Goal: Information Seeking & Learning: Learn about a topic

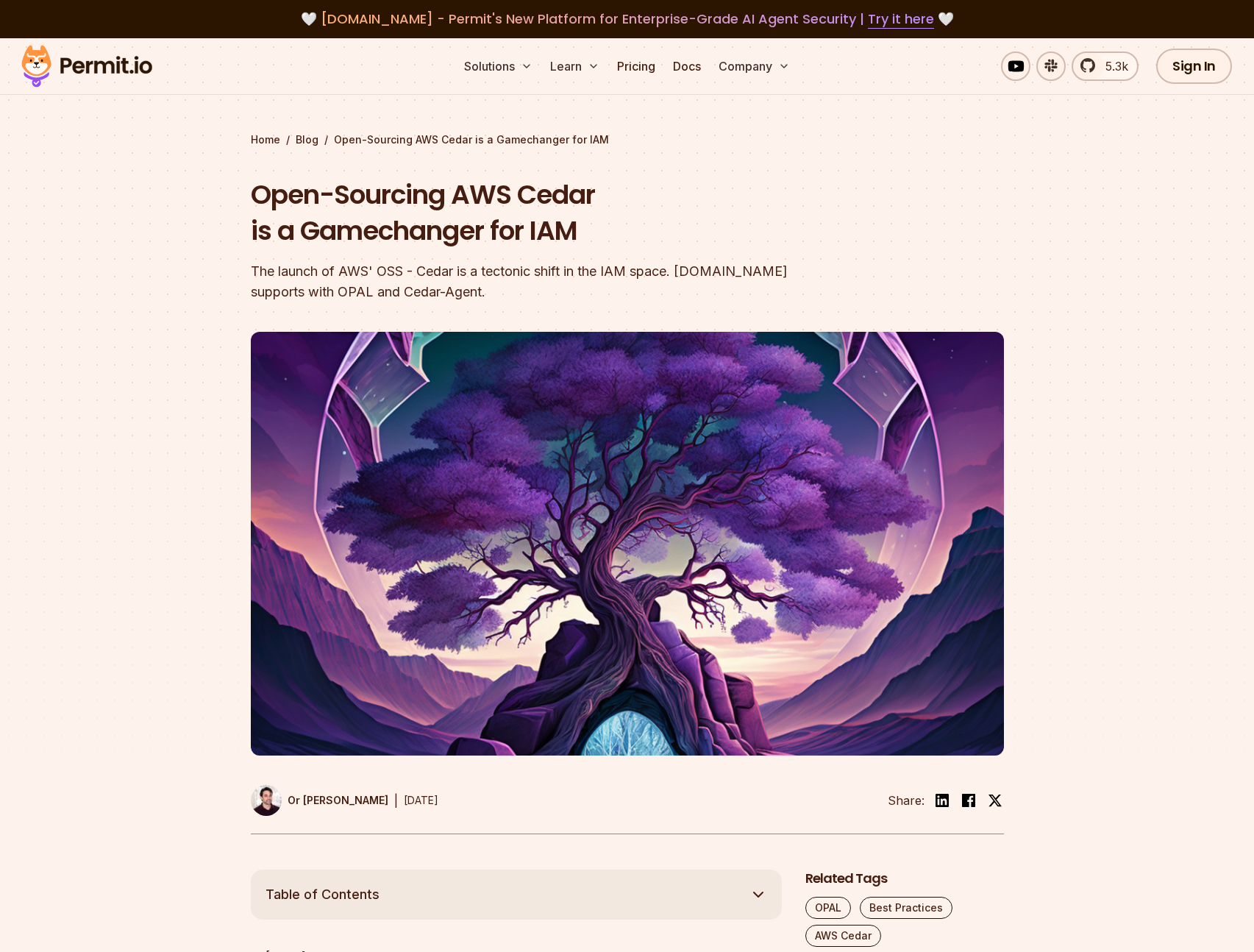
click at [124, 65] on img at bounding box center [86, 66] width 144 height 50
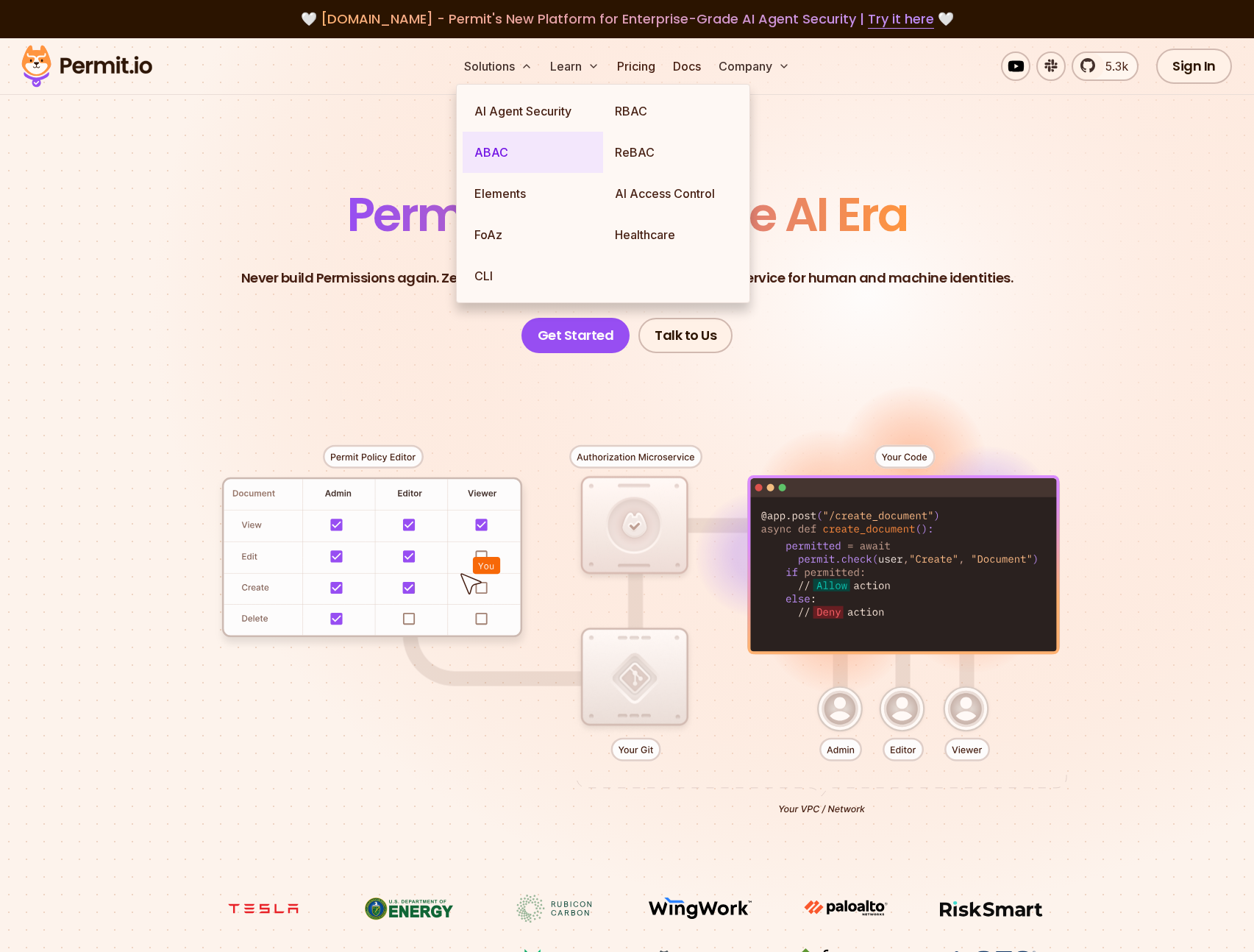
click at [516, 159] on link "ABAC" at bounding box center [533, 152] width 141 height 41
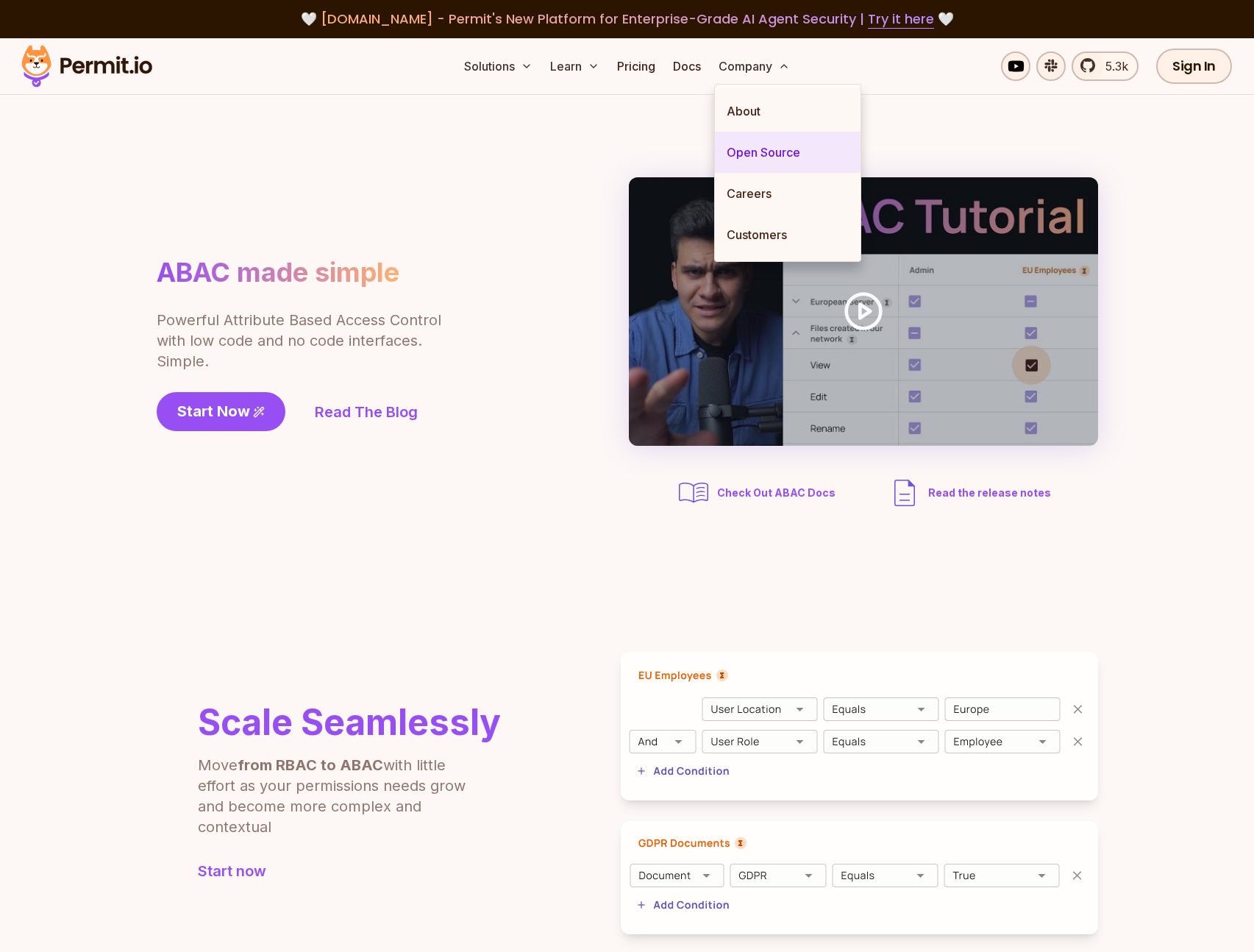
click at [762, 152] on link "Open Source" at bounding box center [787, 152] width 146 height 41
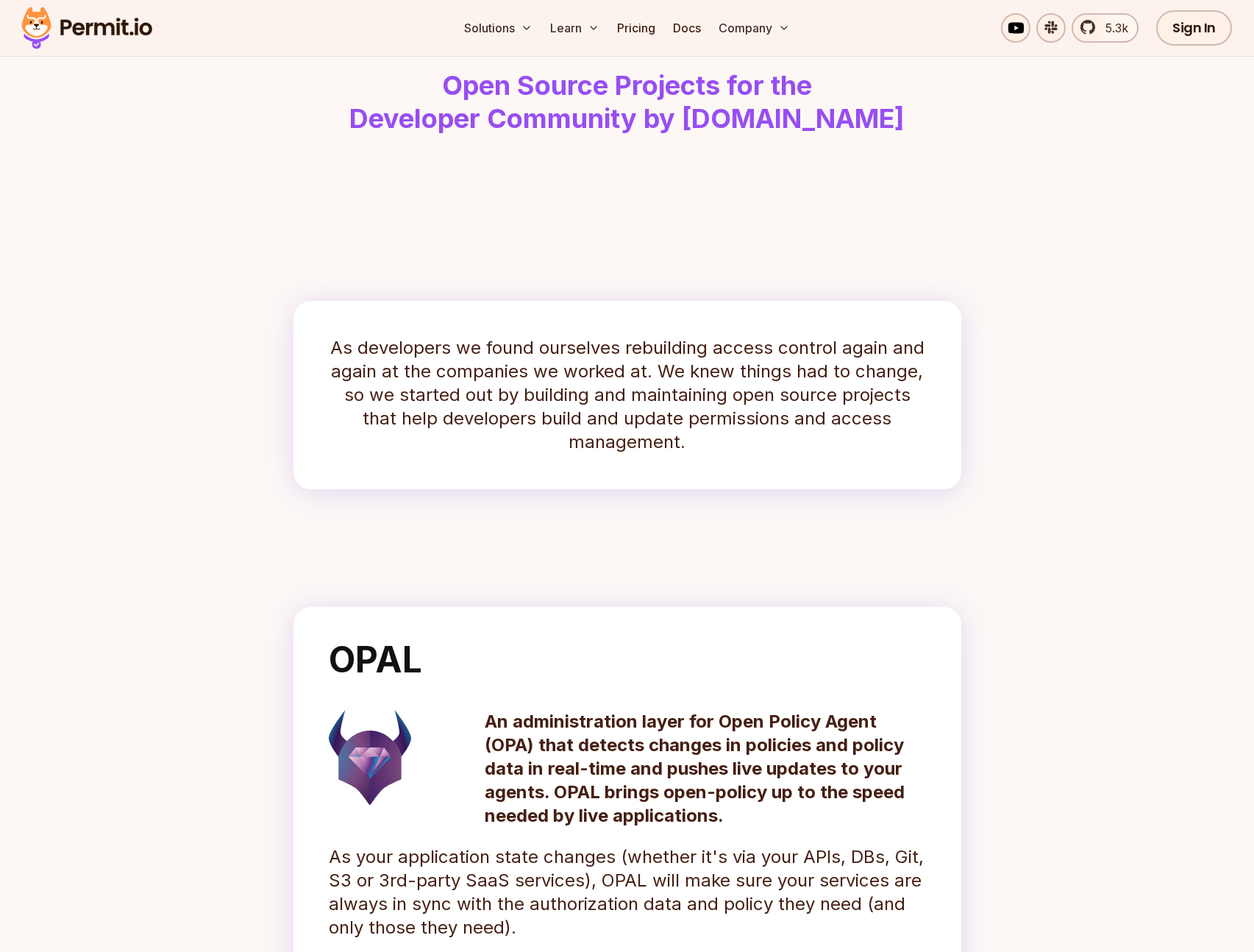
scroll to position [133, 0]
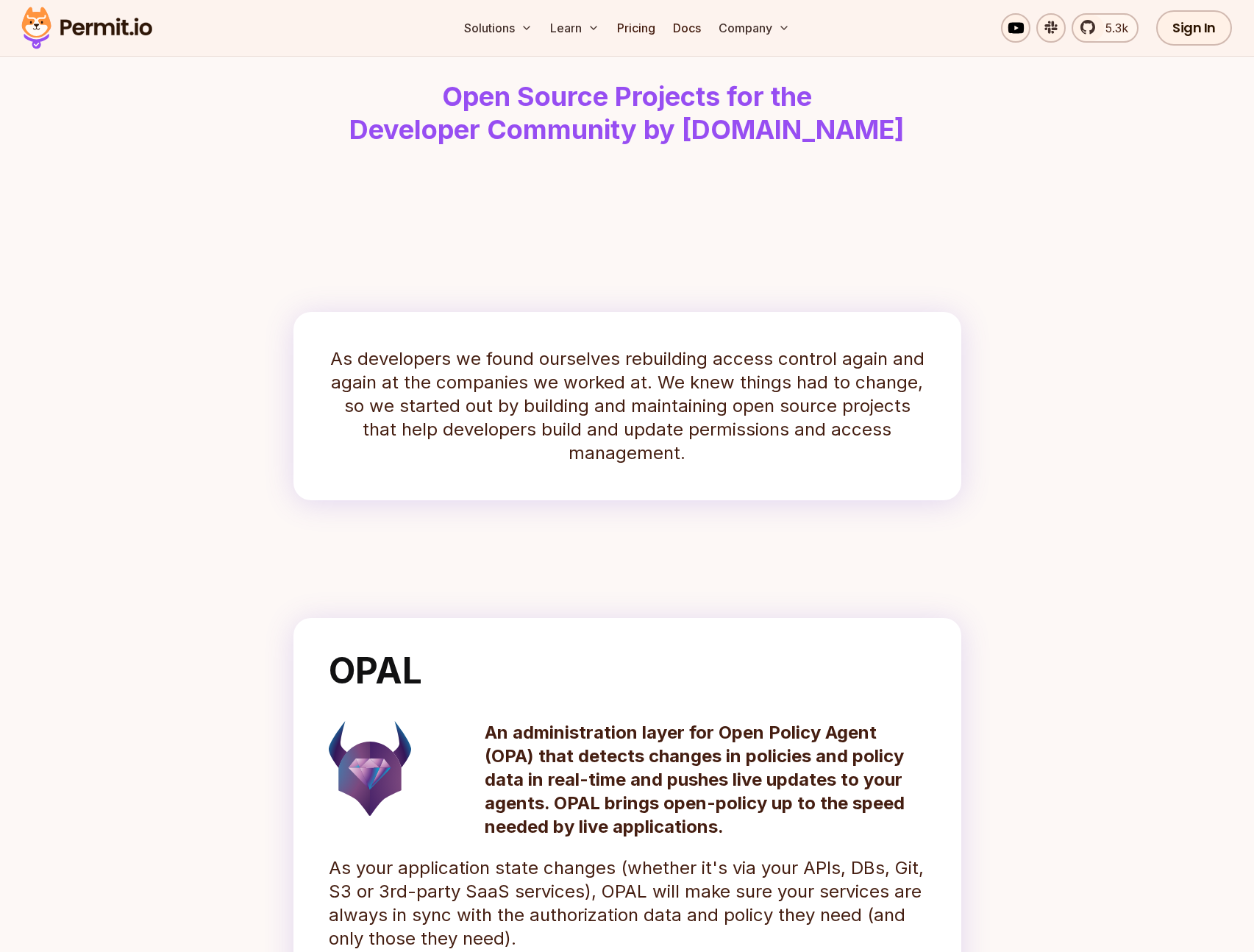
click at [119, 19] on img at bounding box center [86, 28] width 144 height 50
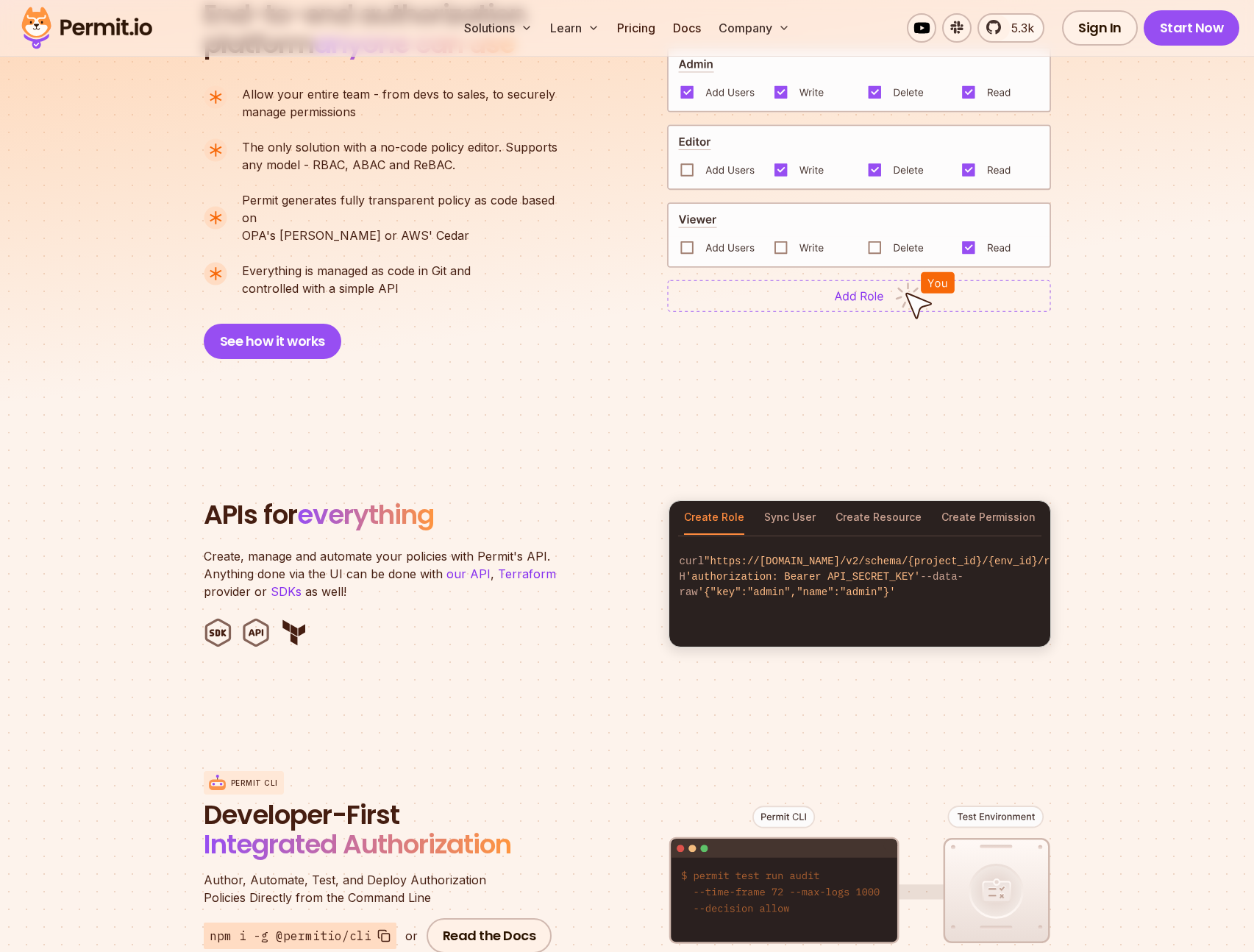
scroll to position [1225, 0]
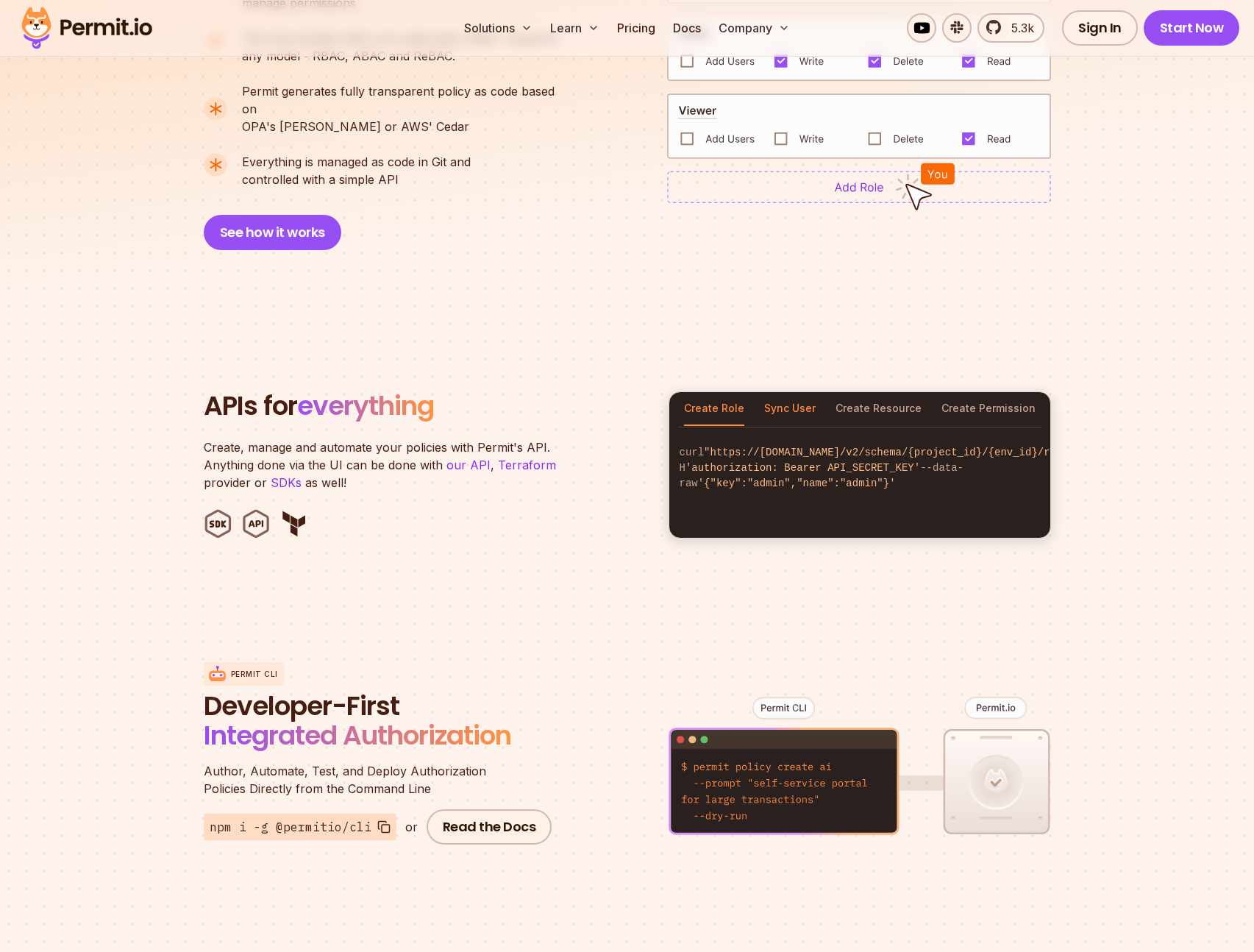
click at [796, 395] on button "Sync User" at bounding box center [790, 408] width 52 height 34
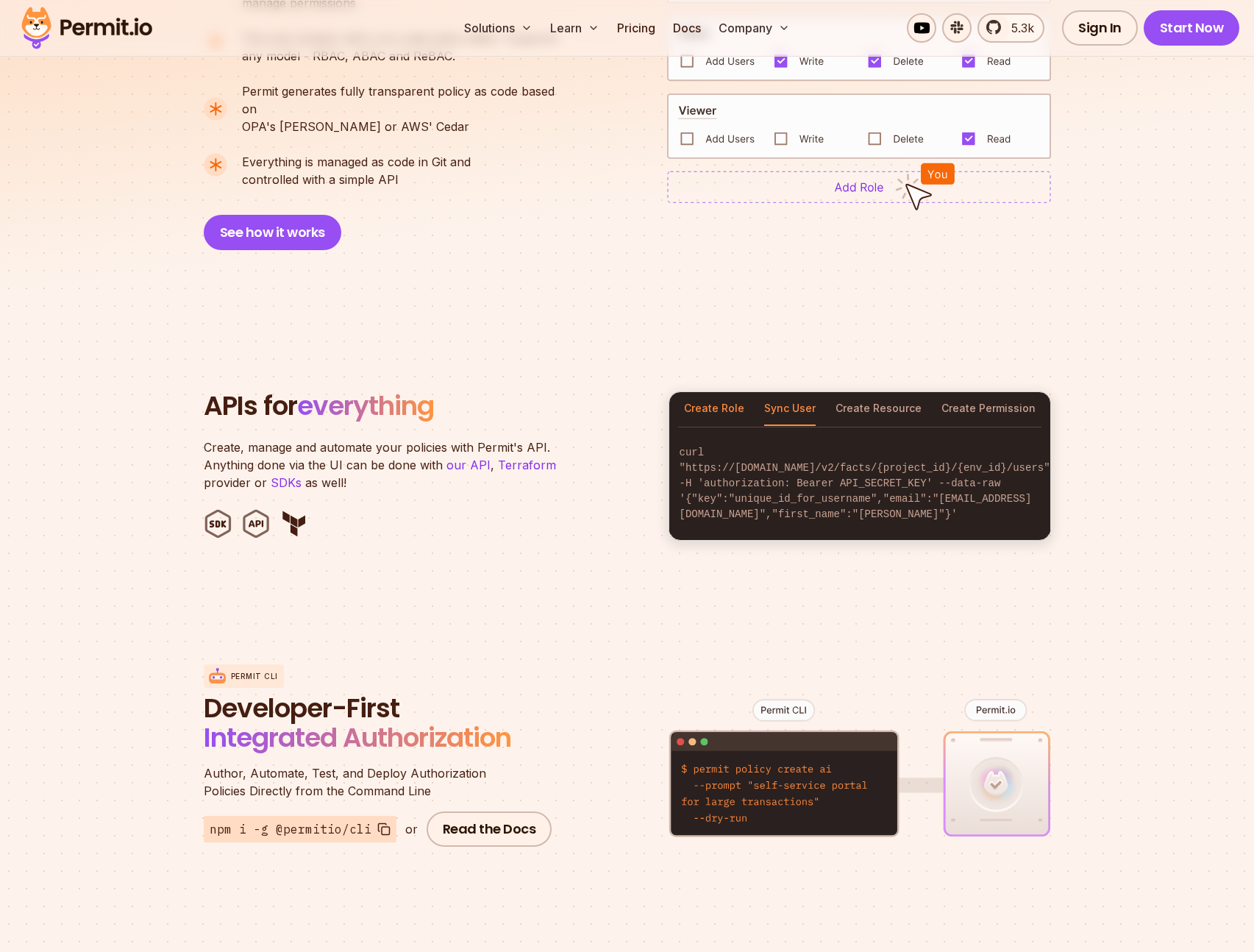
click at [714, 392] on button "Create Role" at bounding box center [714, 408] width 60 height 34
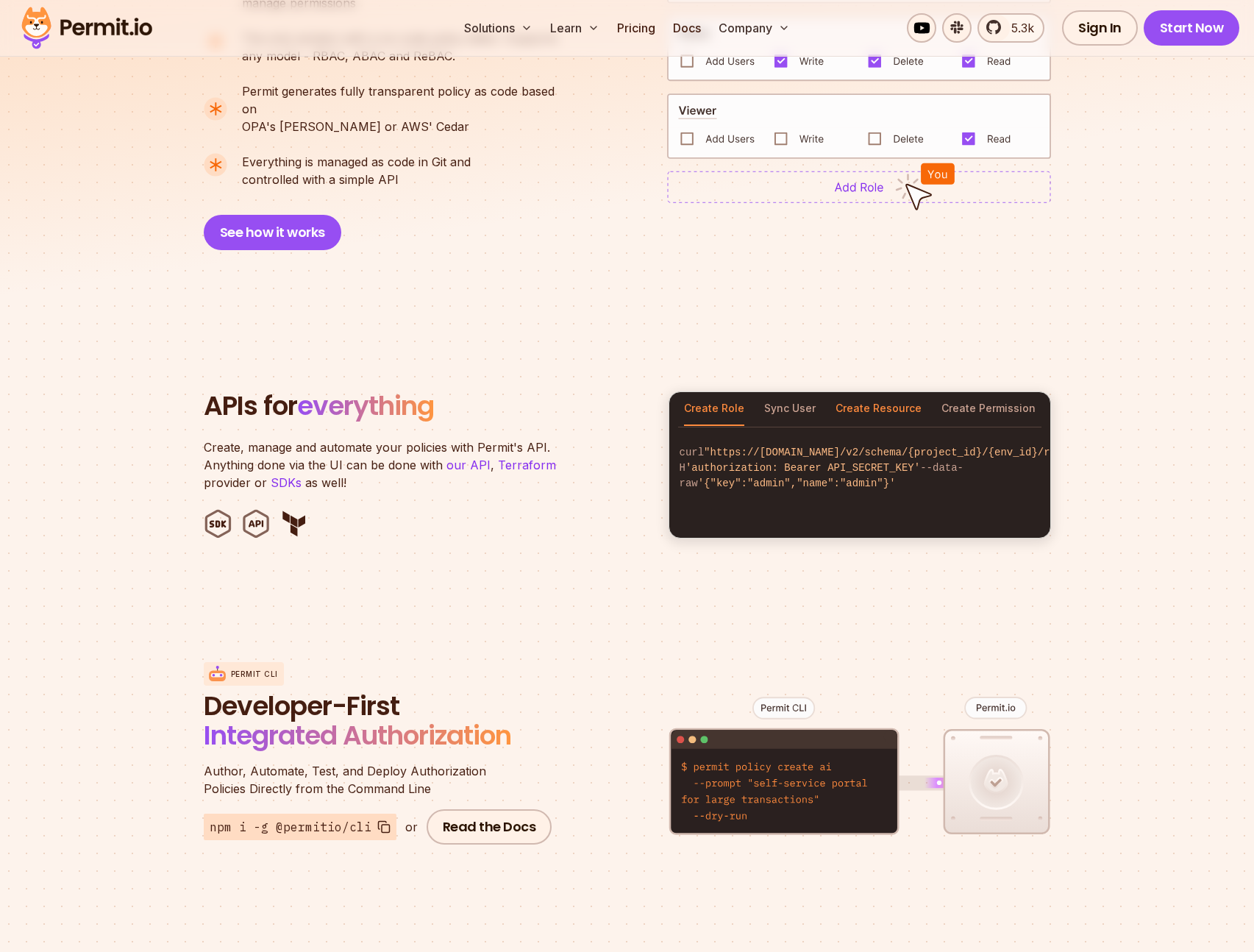
click at [884, 392] on button "Create Resource" at bounding box center [879, 408] width 86 height 34
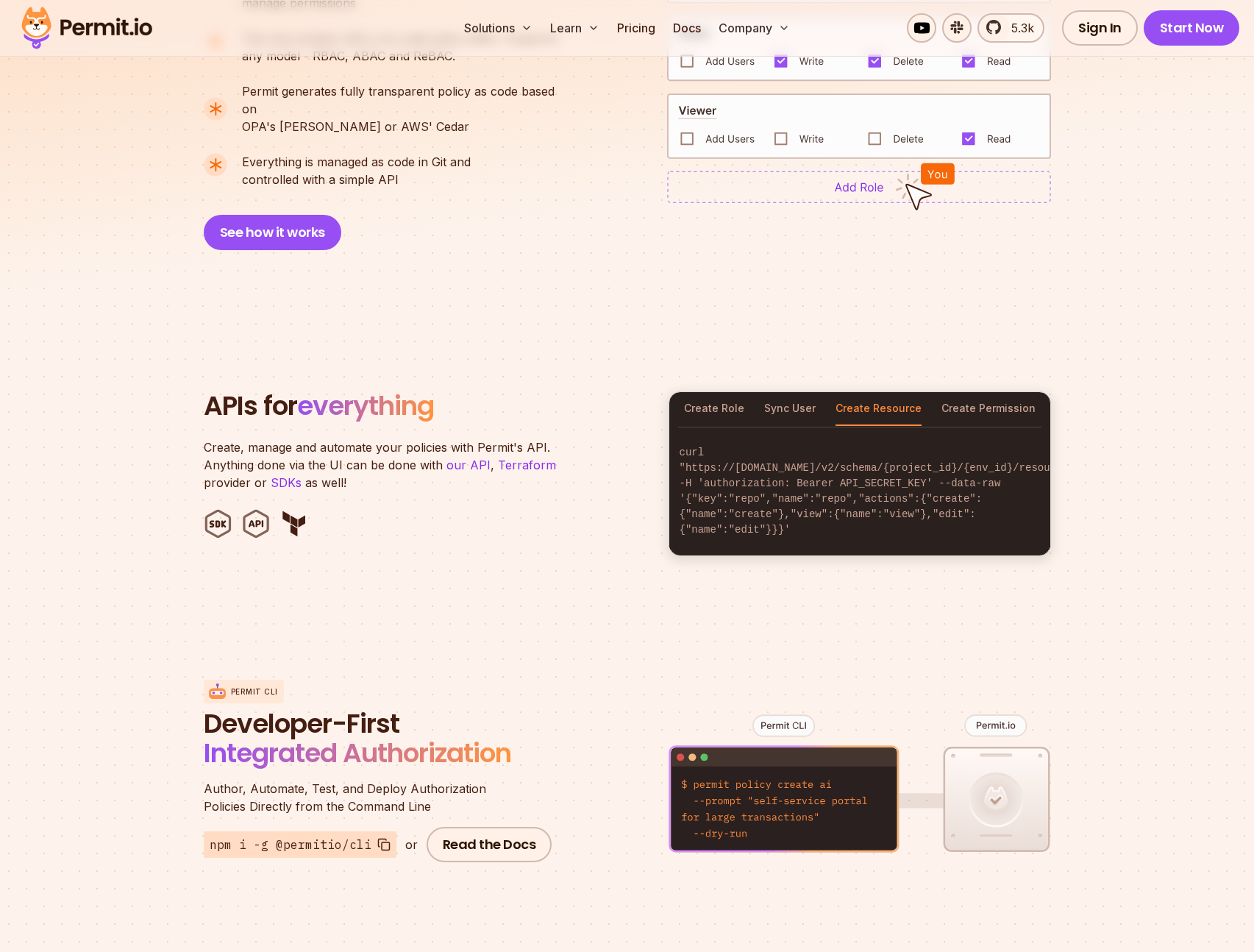
click at [316, 509] on ul at bounding box center [427, 524] width 447 height 30
click at [303, 509] on img at bounding box center [293, 524] width 29 height 30
click at [217, 509] on img at bounding box center [217, 524] width 29 height 30
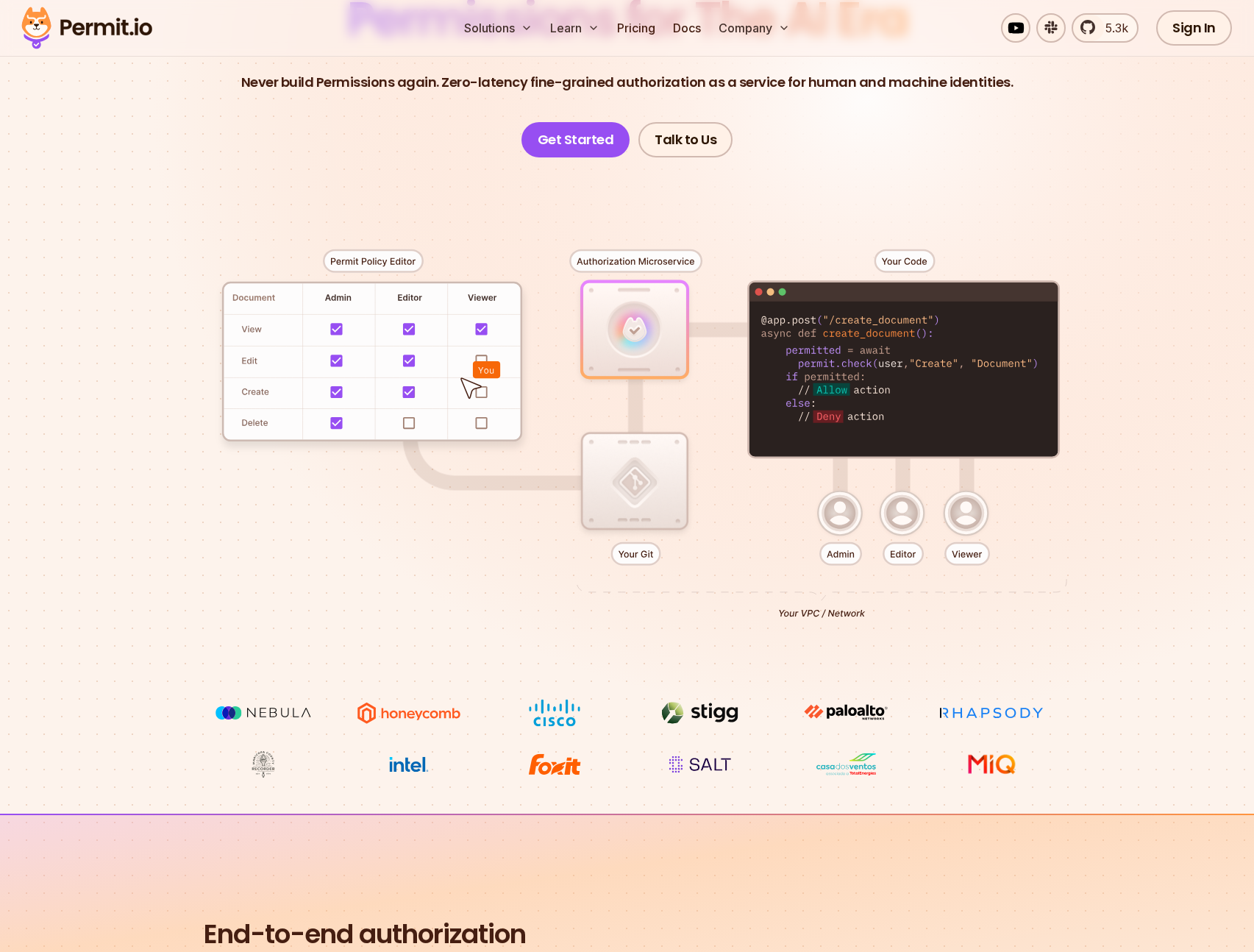
scroll to position [58, 0]
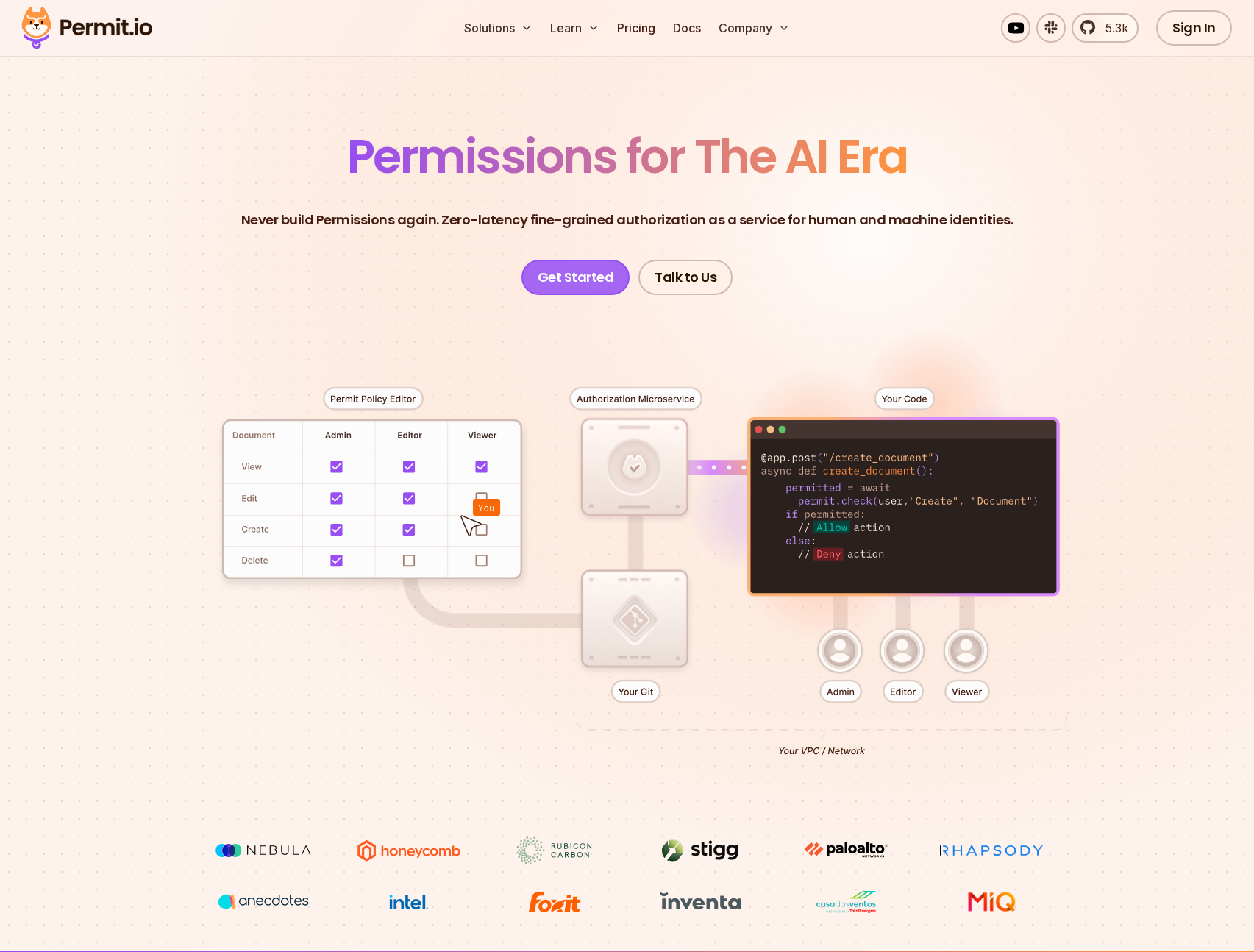
click at [570, 264] on link "Get Started" at bounding box center [576, 277] width 109 height 35
